Goal: Task Accomplishment & Management: Use online tool/utility

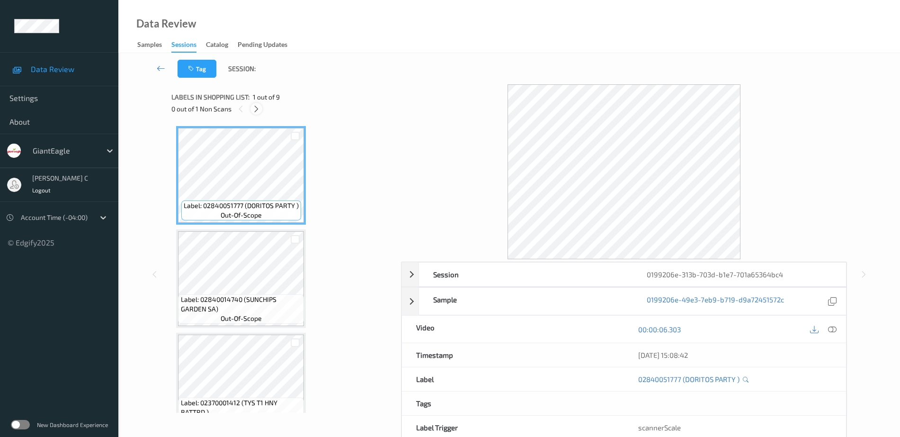
click at [257, 108] on icon at bounding box center [256, 109] width 8 height 9
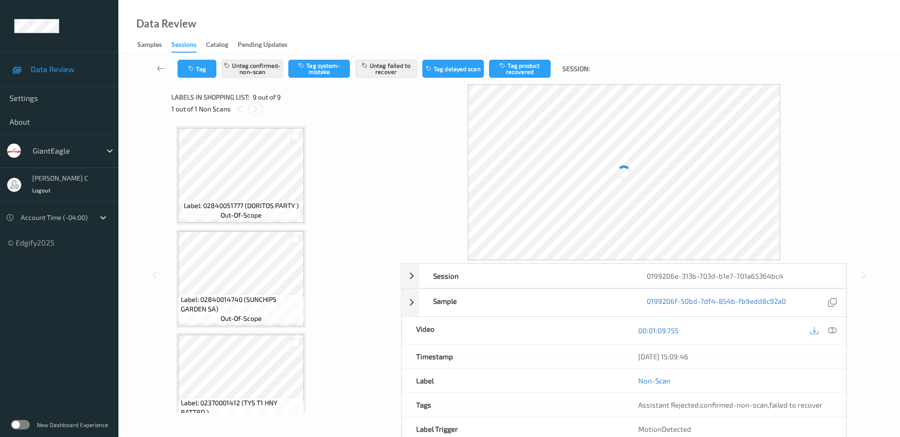
scroll to position [643, 0]
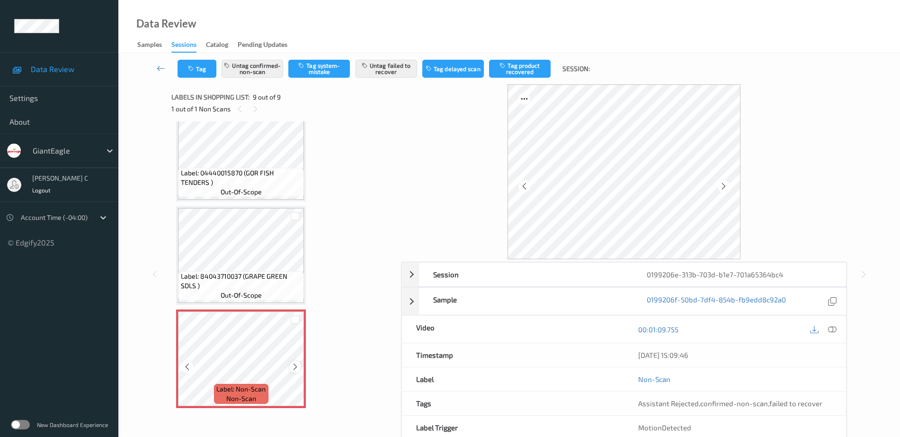
click at [296, 371] on div at bounding box center [295, 366] width 12 height 12
click at [296, 370] on icon at bounding box center [295, 366] width 8 height 9
click at [234, 276] on span "Label: 84043710037 (GRAPE GREEN SDLS )" at bounding box center [241, 280] width 121 height 19
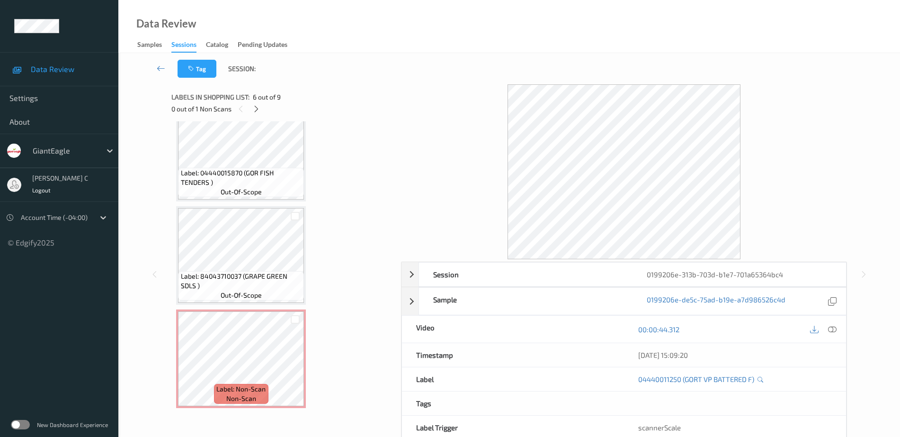
click at [831, 329] on icon at bounding box center [832, 329] width 9 height 9
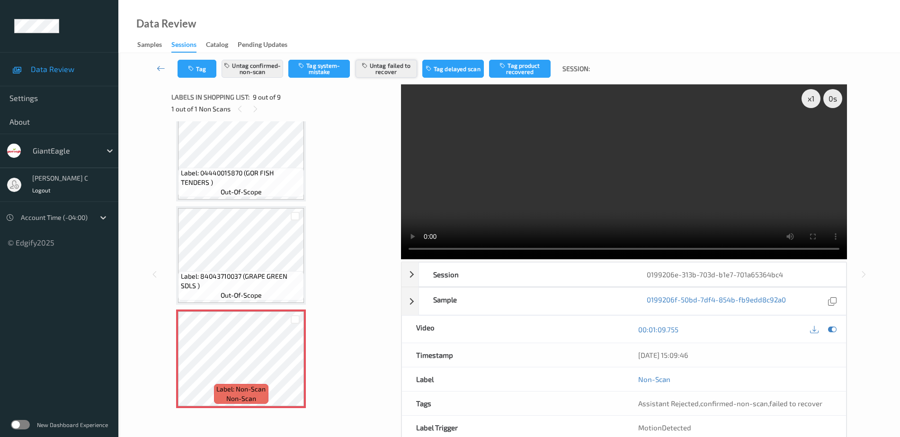
click at [383, 73] on button "Untag failed to recover" at bounding box center [387, 69] width 62 height 18
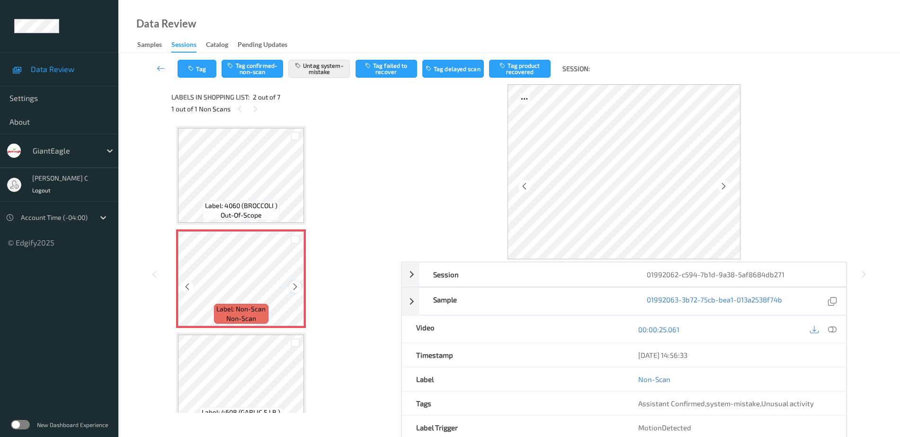
click at [300, 284] on div at bounding box center [295, 286] width 12 height 12
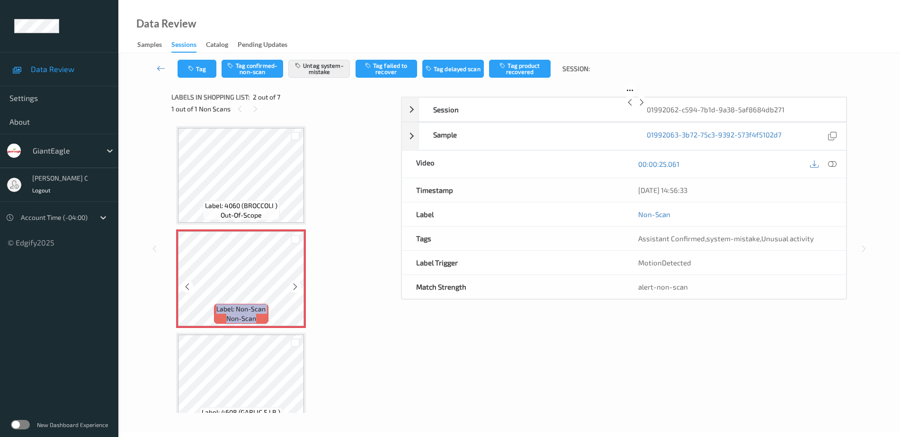
click at [300, 284] on div at bounding box center [295, 286] width 12 height 12
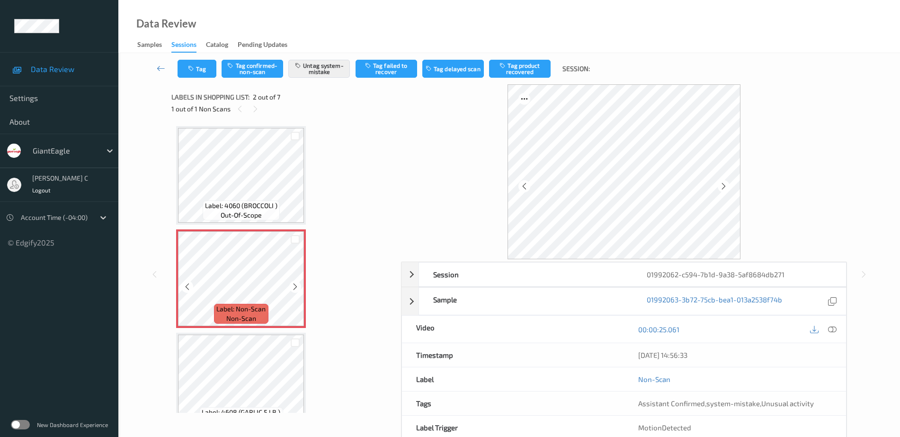
click at [300, 284] on div at bounding box center [295, 286] width 12 height 12
click at [296, 285] on icon at bounding box center [295, 286] width 8 height 9
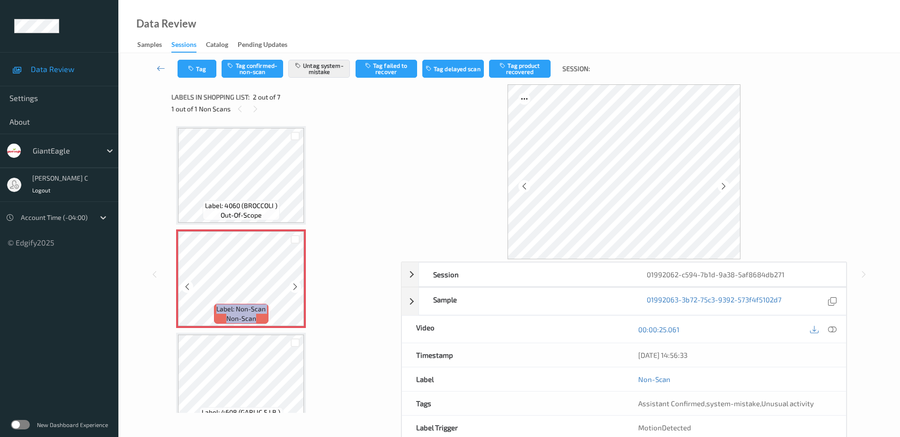
click at [296, 285] on icon at bounding box center [295, 286] width 8 height 9
click at [300, 286] on div at bounding box center [295, 286] width 12 height 12
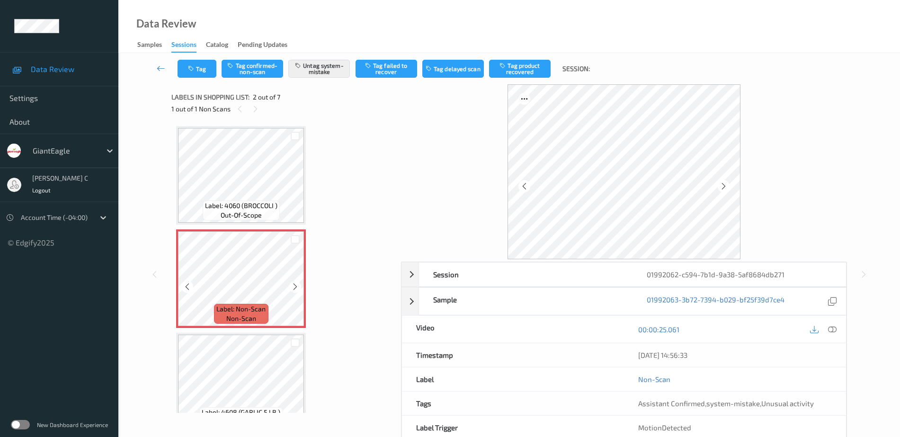
click at [300, 286] on div at bounding box center [295, 286] width 12 height 12
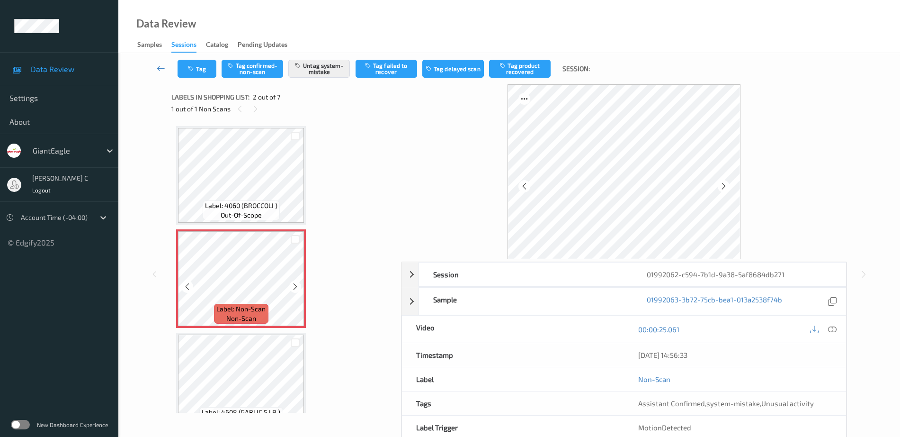
click at [300, 286] on div at bounding box center [295, 286] width 12 height 12
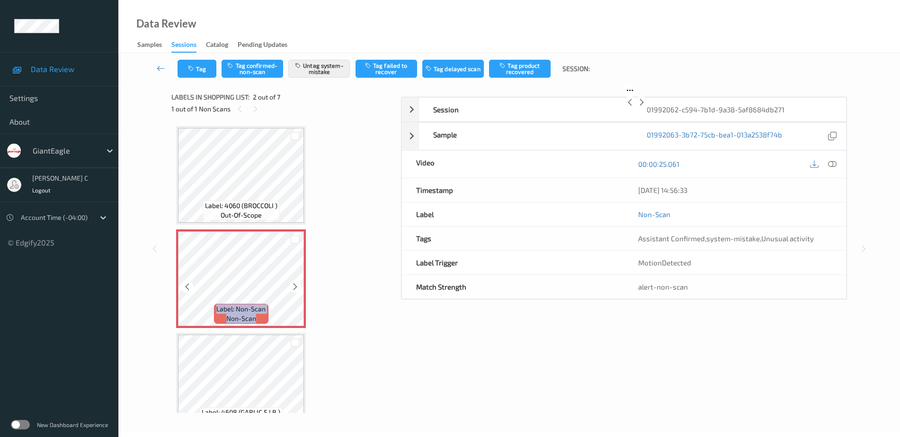
click at [300, 286] on div at bounding box center [295, 286] width 12 height 12
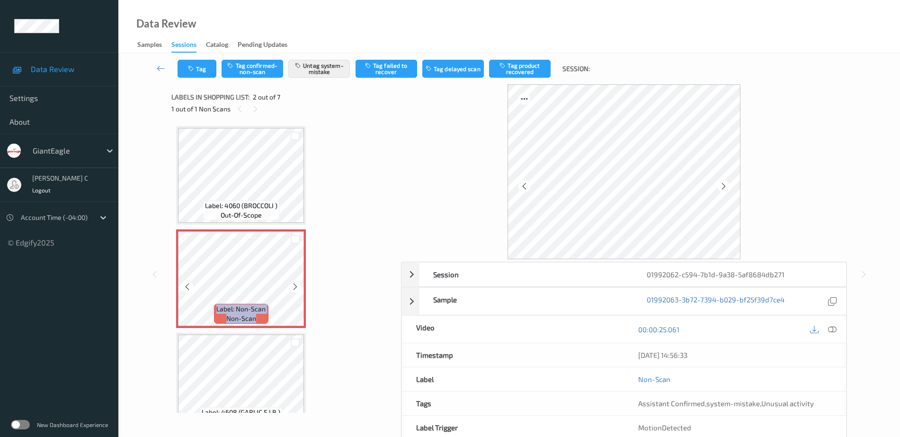
click at [300, 286] on div at bounding box center [295, 286] width 12 height 12
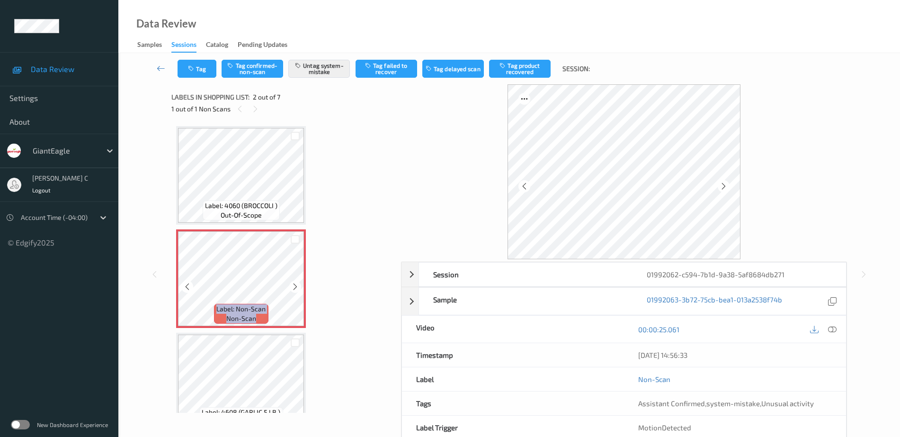
click at [300, 286] on div at bounding box center [295, 286] width 12 height 12
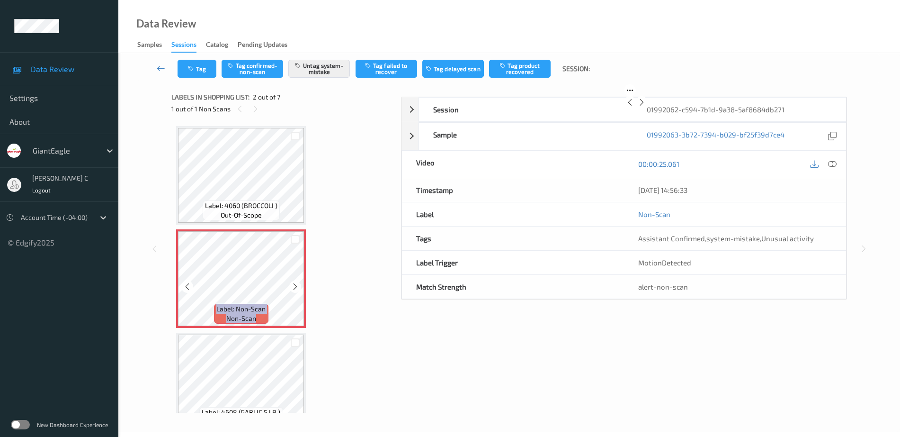
click at [300, 286] on div at bounding box center [295, 286] width 12 height 12
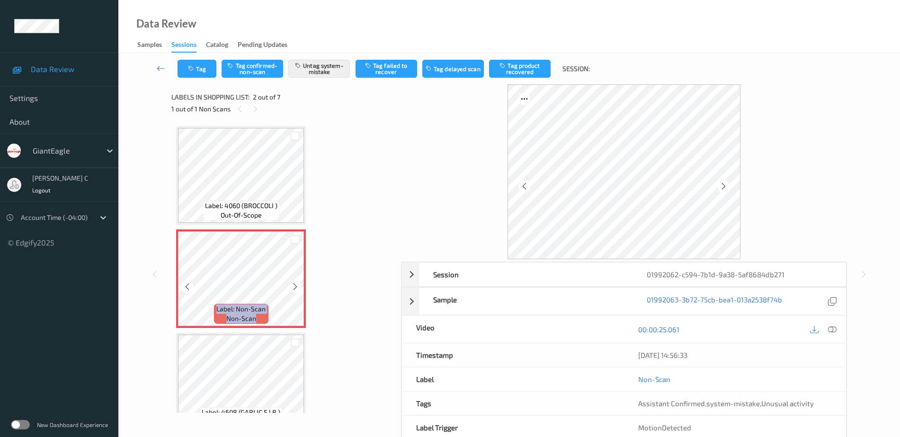
click at [300, 286] on div at bounding box center [295, 286] width 12 height 12
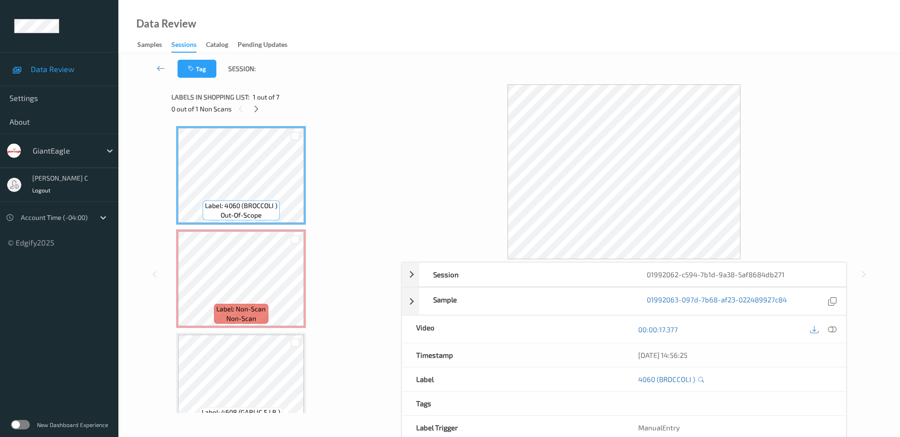
click at [840, 325] on div "00:00:17.377" at bounding box center [735, 328] width 222 height 27
click at [835, 326] on icon at bounding box center [832, 329] width 9 height 9
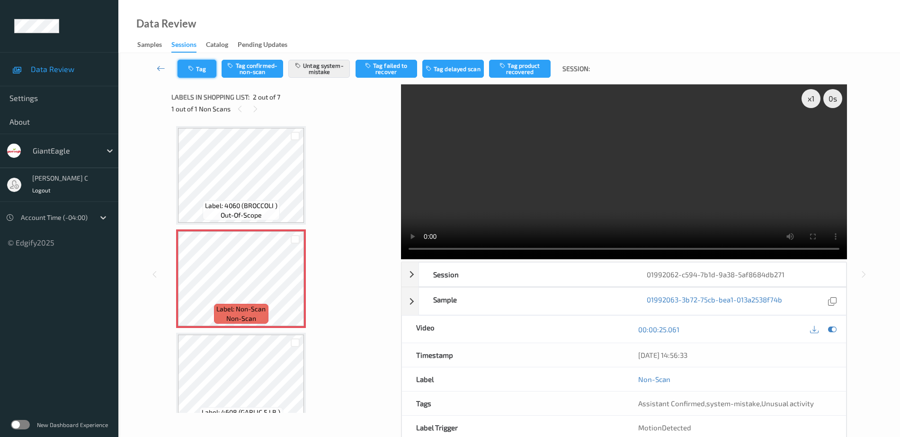
click at [207, 61] on button "Tag" at bounding box center [197, 69] width 39 height 18
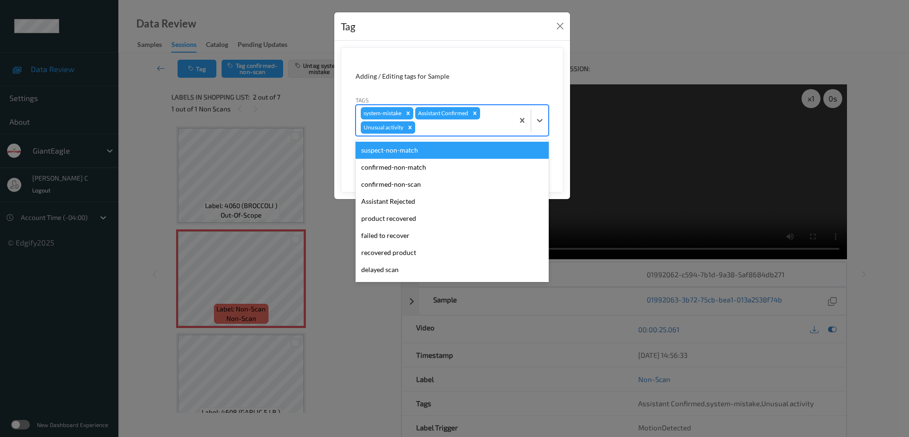
click at [454, 130] on div at bounding box center [463, 127] width 92 height 11
type input "b"
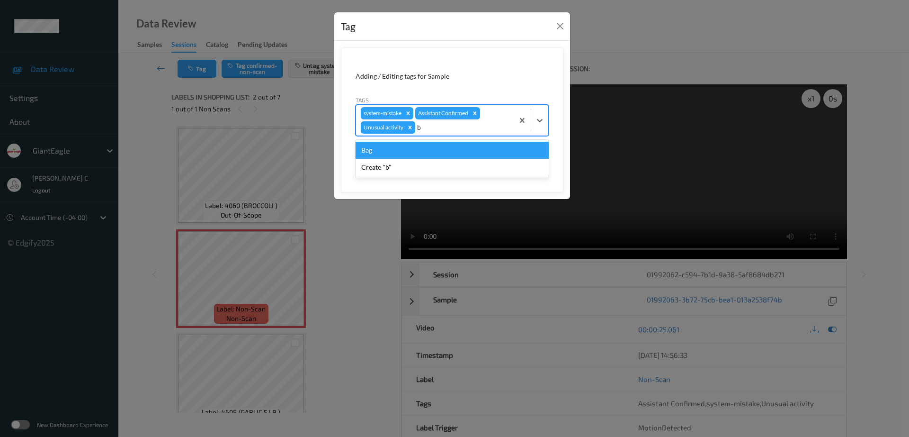
click at [415, 154] on div "Bag" at bounding box center [452, 150] width 193 height 17
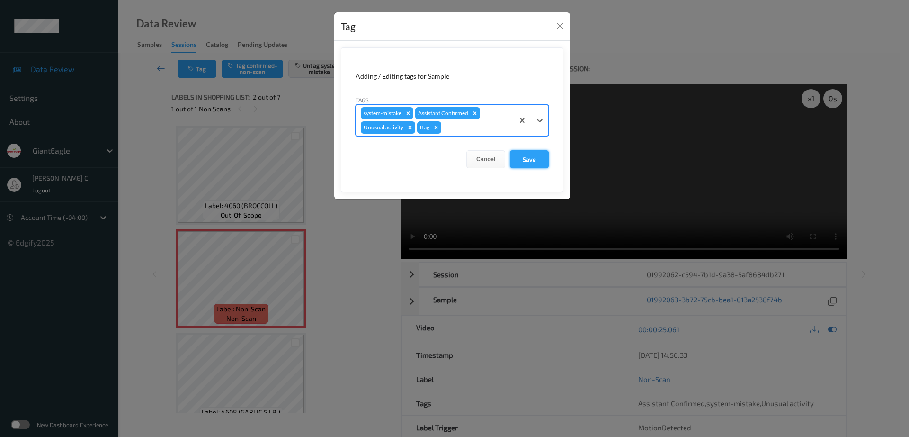
click at [531, 164] on button "Save" at bounding box center [529, 159] width 39 height 18
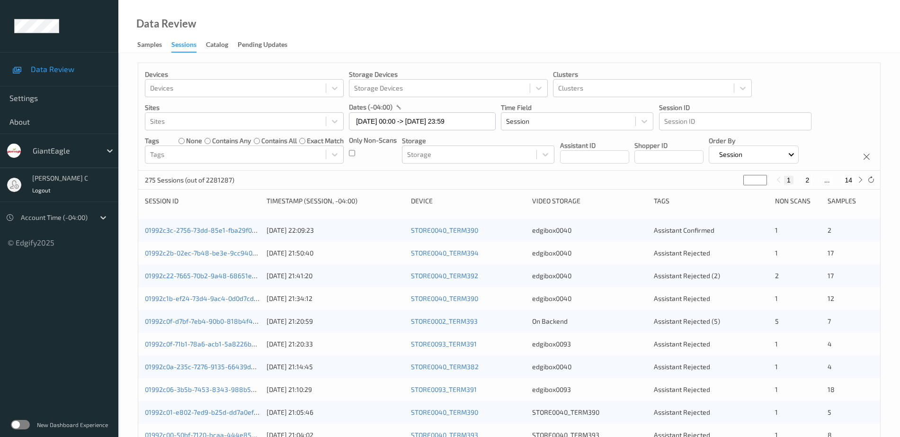
click at [27, 423] on label at bounding box center [20, 424] width 19 height 9
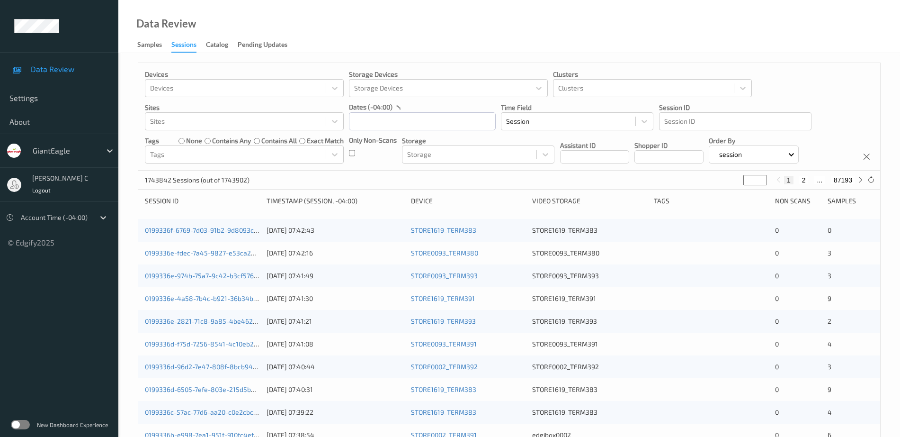
click at [25, 422] on label at bounding box center [20, 424] width 19 height 9
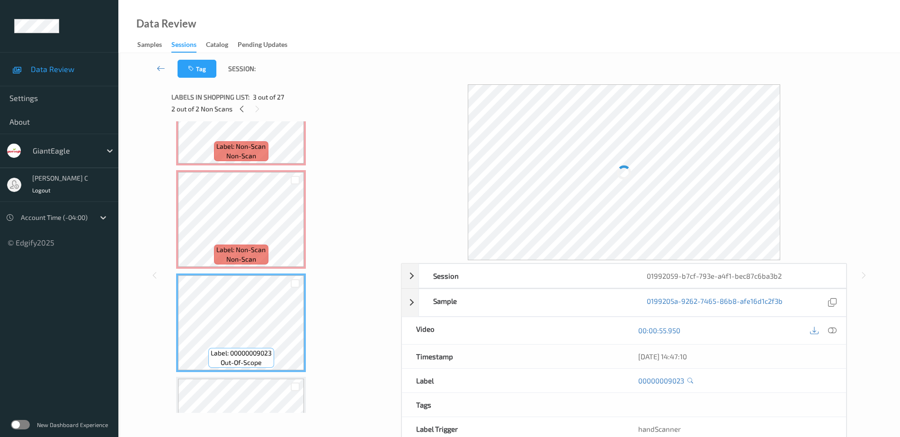
scroll to position [178, 0]
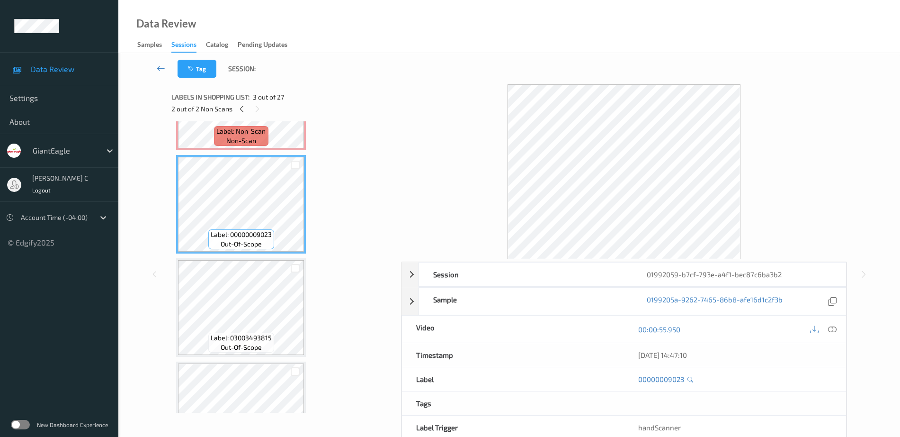
click at [224, 340] on span "Label: 03003493815" at bounding box center [241, 337] width 61 height 9
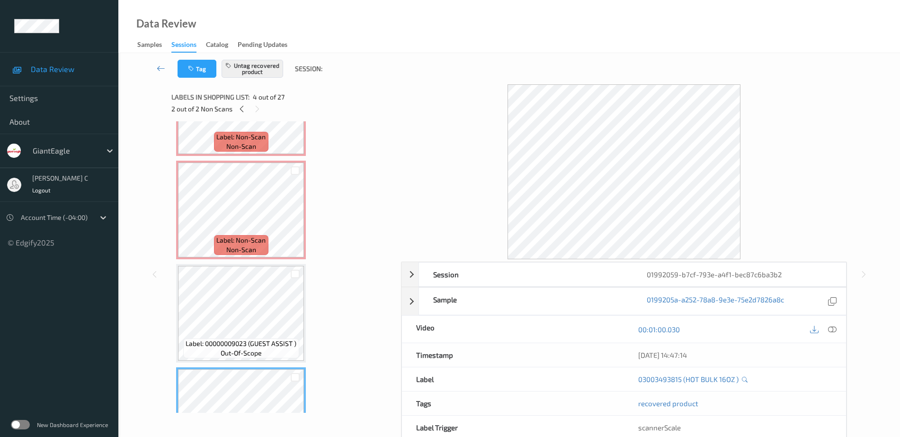
scroll to position [0, 0]
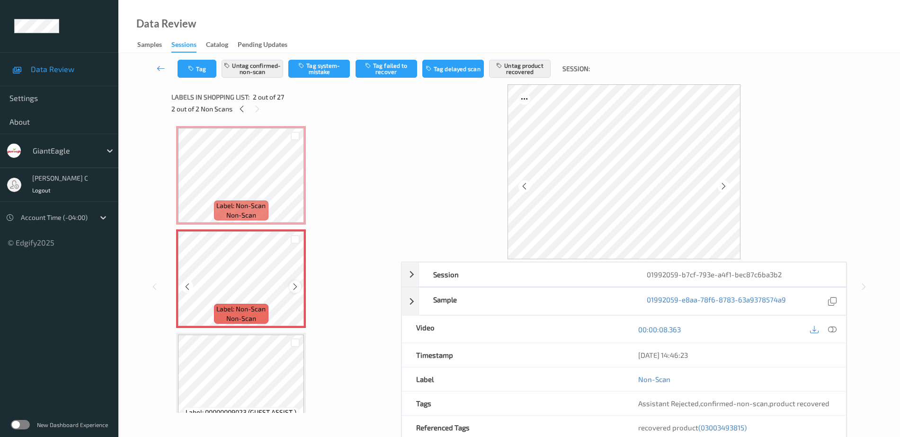
click at [293, 283] on icon at bounding box center [295, 286] width 8 height 9
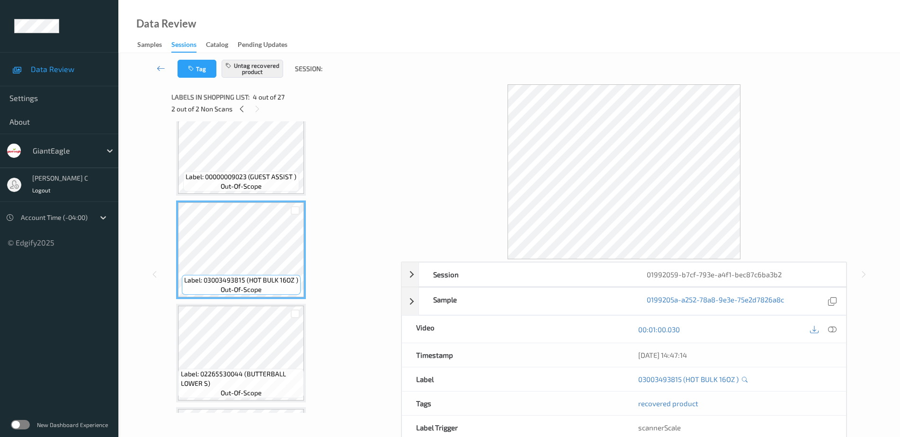
scroll to position [237, 0]
click at [230, 378] on span "Label: 02265530044 (BUTTERBALL LOWER S)" at bounding box center [241, 377] width 121 height 19
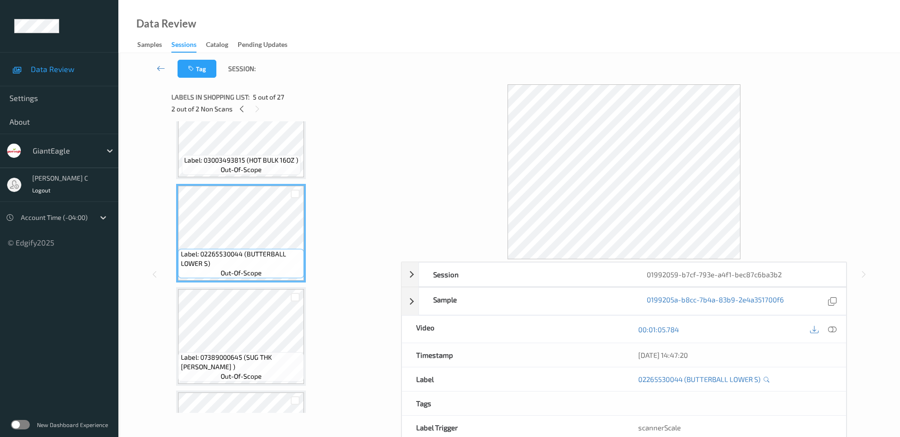
scroll to position [414, 0]
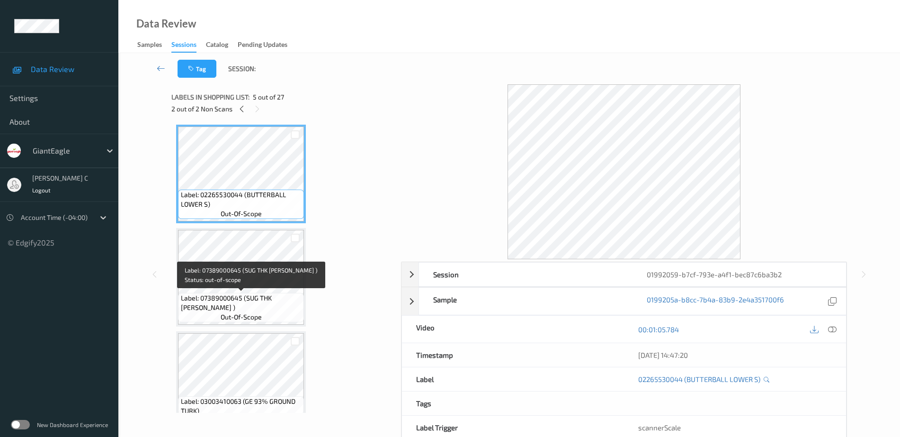
click at [260, 293] on span "Label: 07389000645 (SUG THK [PERSON_NAME] )" at bounding box center [241, 302] width 121 height 19
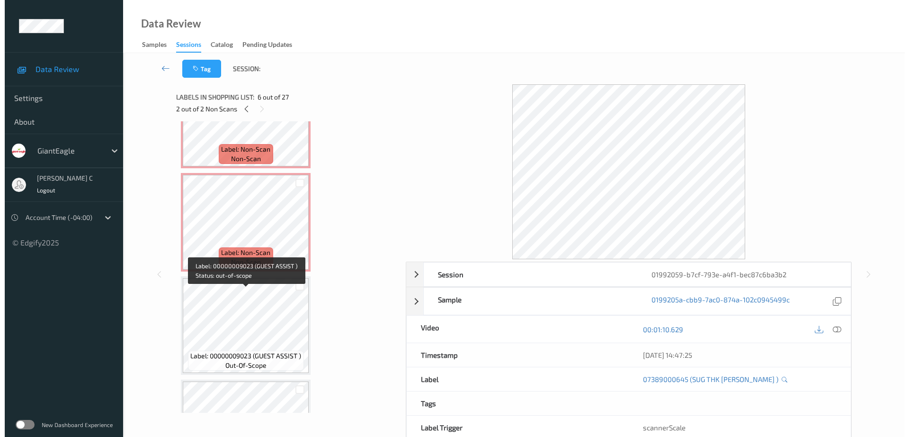
scroll to position [0, 0]
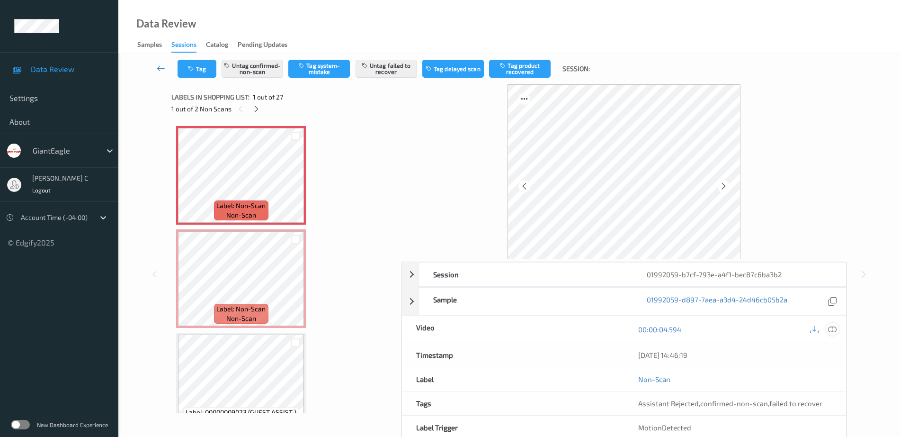
click at [834, 331] on icon at bounding box center [832, 329] width 9 height 9
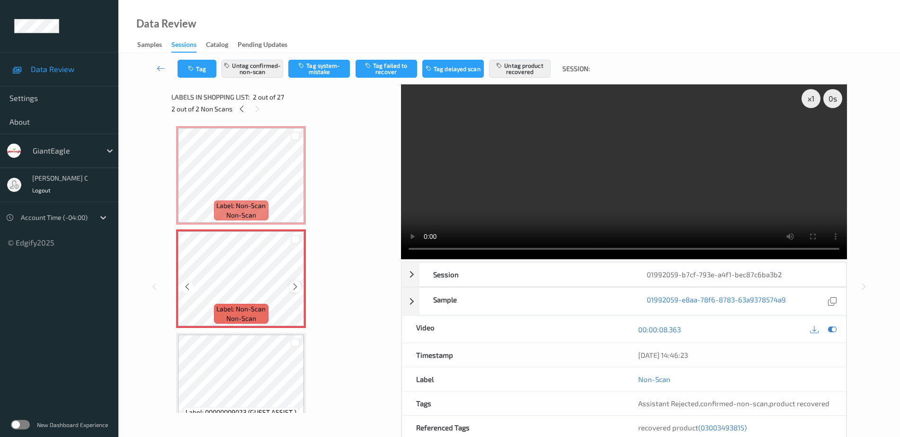
click at [299, 283] on icon at bounding box center [295, 286] width 8 height 9
click at [293, 289] on icon at bounding box center [295, 286] width 8 height 9
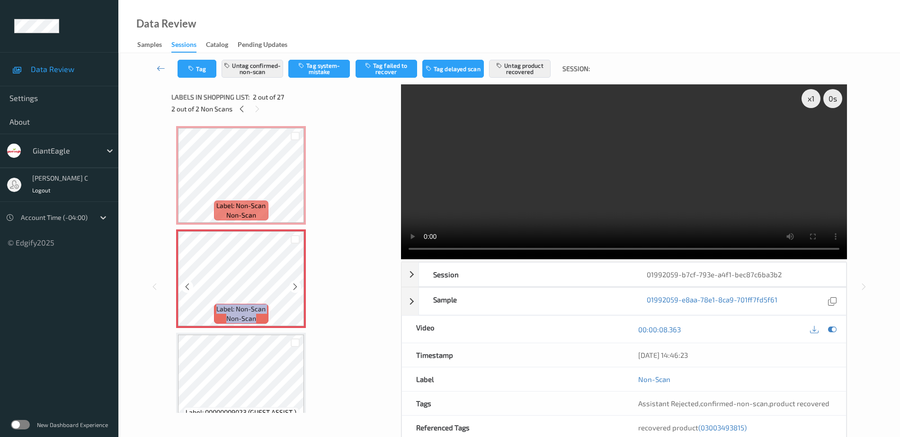
click at [293, 289] on icon at bounding box center [295, 286] width 8 height 9
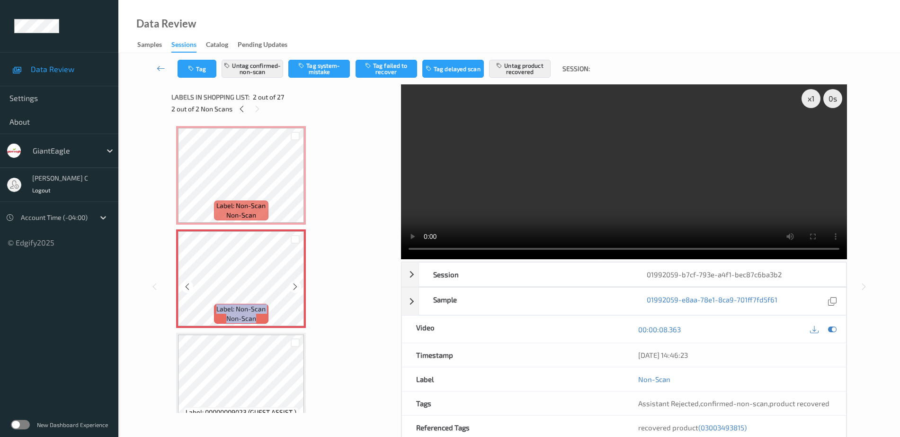
click at [293, 289] on icon at bounding box center [295, 286] width 8 height 9
